Goal: Find specific page/section: Find specific page/section

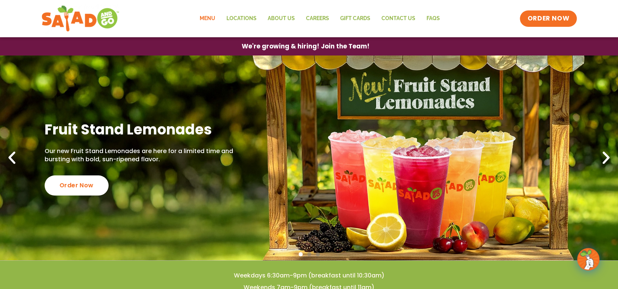
click at [214, 19] on link "Menu" at bounding box center [207, 18] width 27 height 17
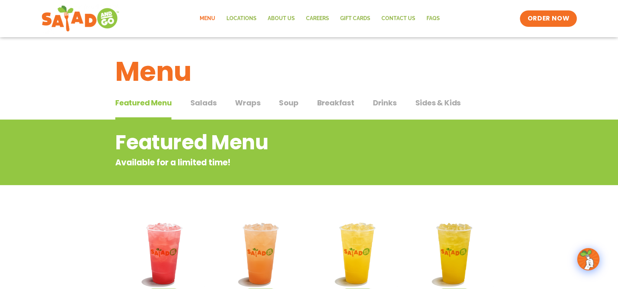
click at [210, 106] on span "Salads" at bounding box center [203, 102] width 26 height 11
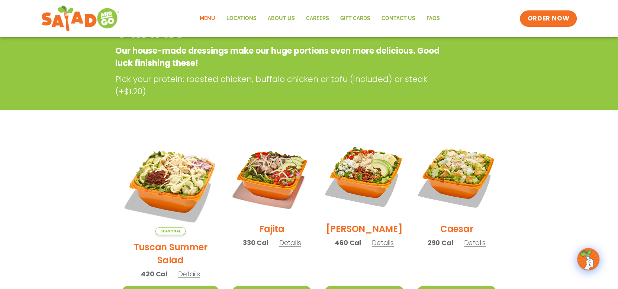
scroll to position [186, 0]
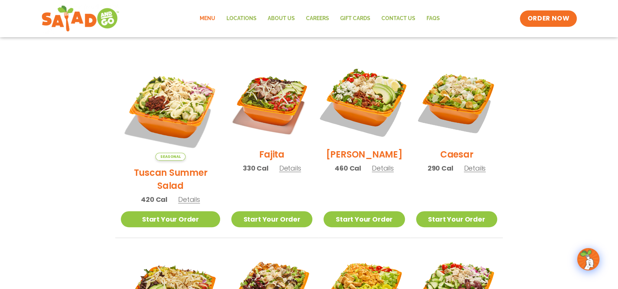
click at [352, 109] on img at bounding box center [363, 101] width 95 height 95
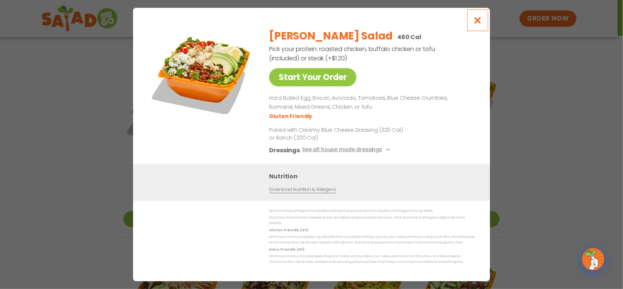
click at [479, 23] on icon "Close modal" at bounding box center [477, 20] width 9 height 8
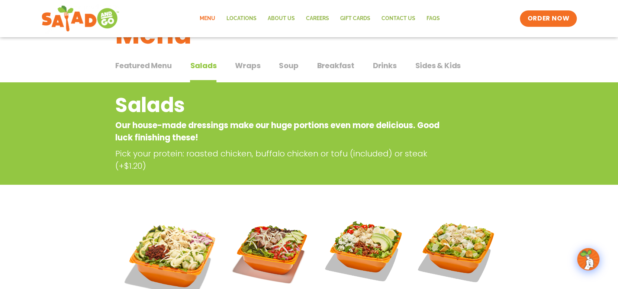
scroll to position [0, 0]
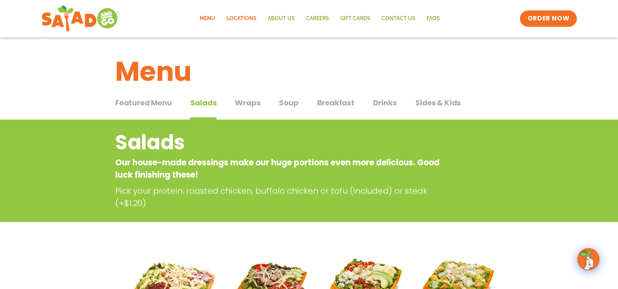
click at [234, 20] on link "Locations" at bounding box center [241, 18] width 41 height 17
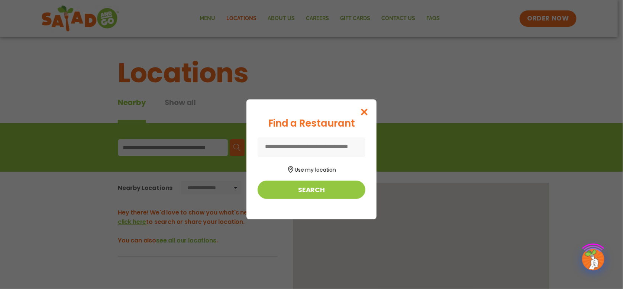
click at [206, 18] on div "Find a Restaurant Use my location Search" at bounding box center [311, 144] width 623 height 289
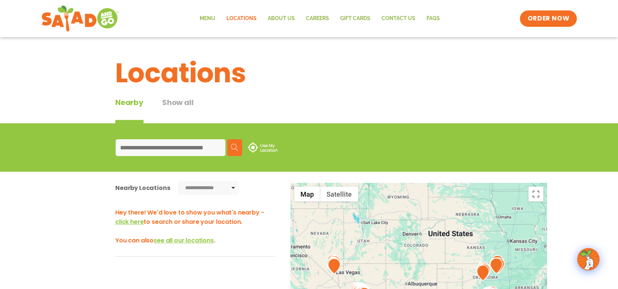
click at [177, 145] on input at bounding box center [171, 147] width 110 height 17
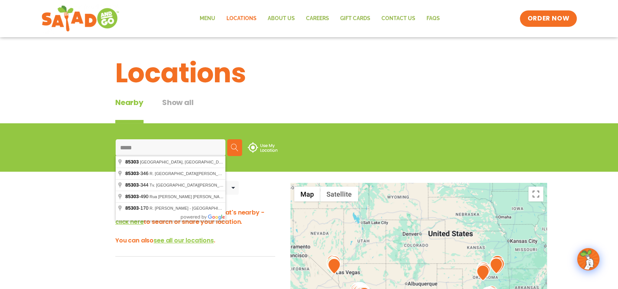
type input "**********"
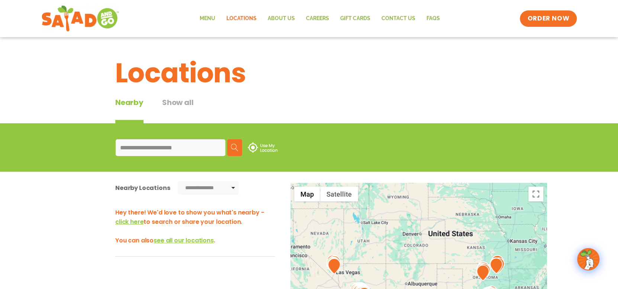
drag, startPoint x: 122, startPoint y: 164, endPoint x: 128, endPoint y: 163, distance: 5.6
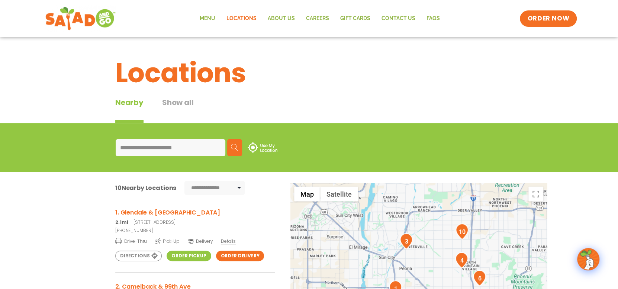
click at [90, 22] on img at bounding box center [80, 18] width 70 height 27
